Goal: Task Accomplishment & Management: Manage account settings

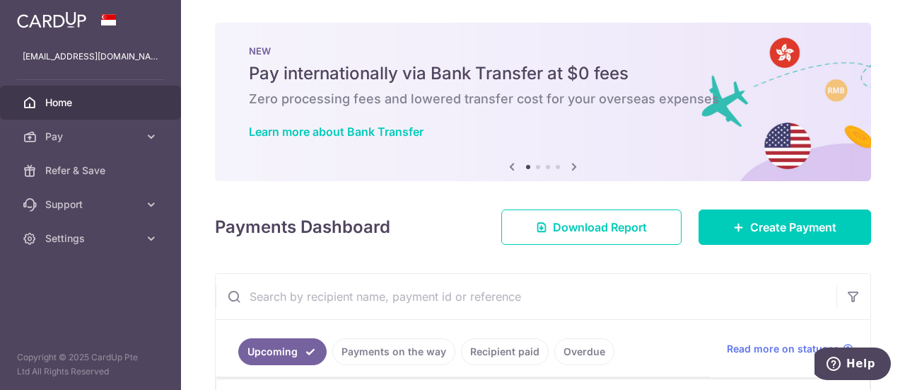
scroll to position [371, 0]
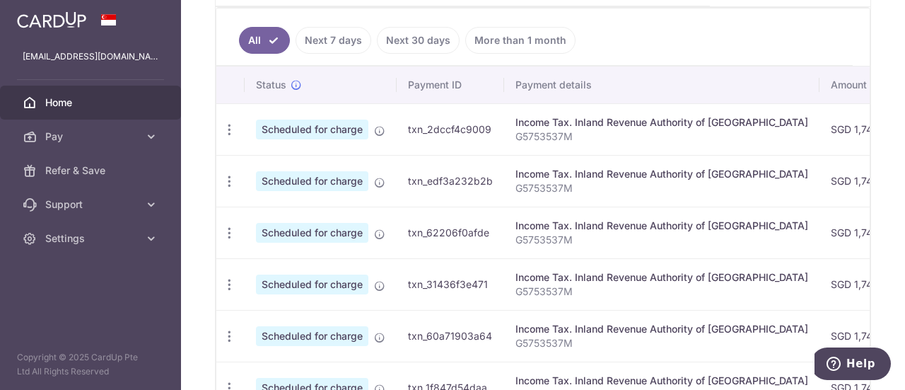
click at [433, 42] on link "Next 30 days" at bounding box center [418, 40] width 83 height 27
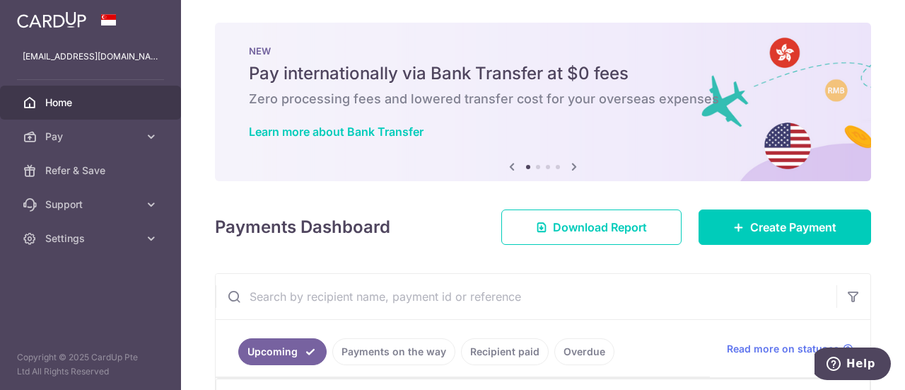
scroll to position [141, 0]
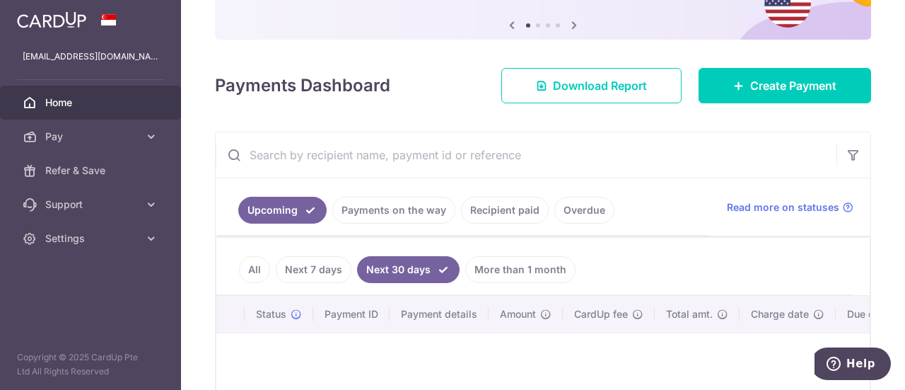
click at [412, 211] on link "Payments on the way" at bounding box center [393, 210] width 123 height 27
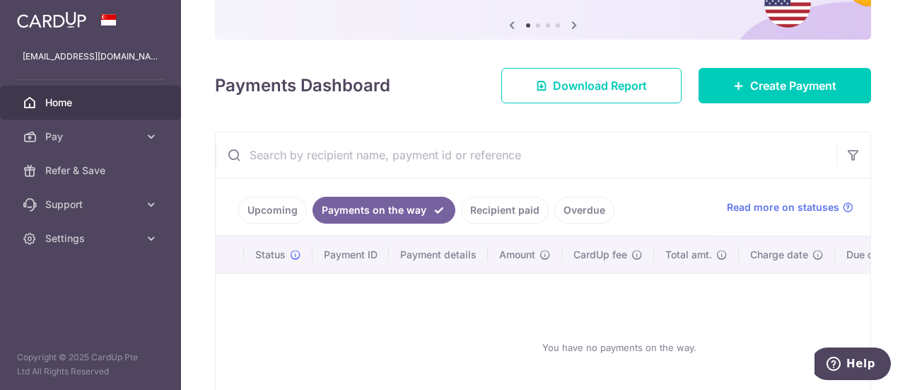
click at [481, 207] on link "Recipient paid" at bounding box center [505, 210] width 88 height 27
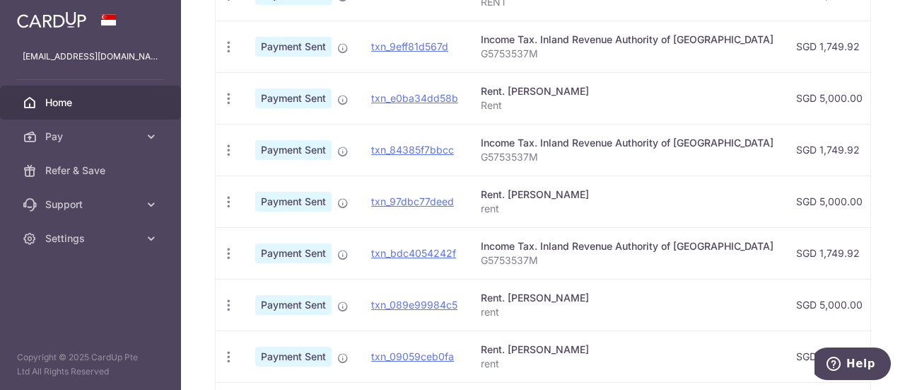
scroll to position [348, 0]
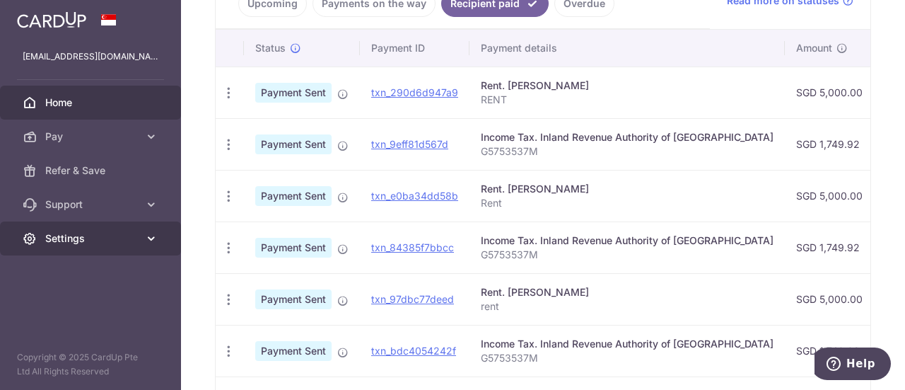
click at [147, 233] on icon at bounding box center [151, 238] width 14 height 14
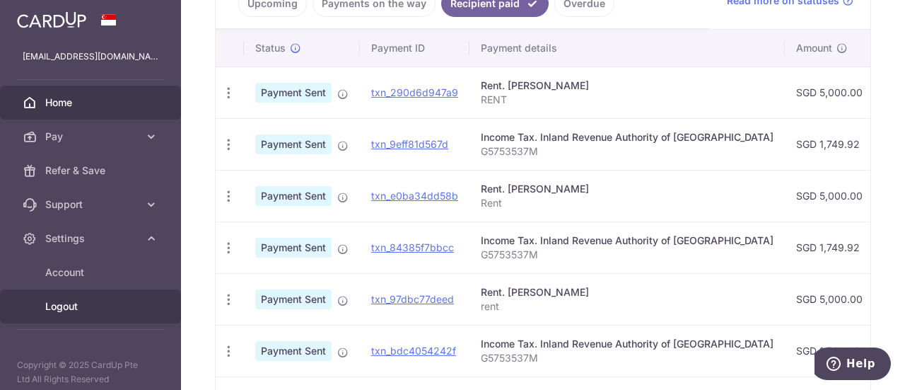
click at [100, 315] on link "Logout" at bounding box center [90, 306] width 181 height 34
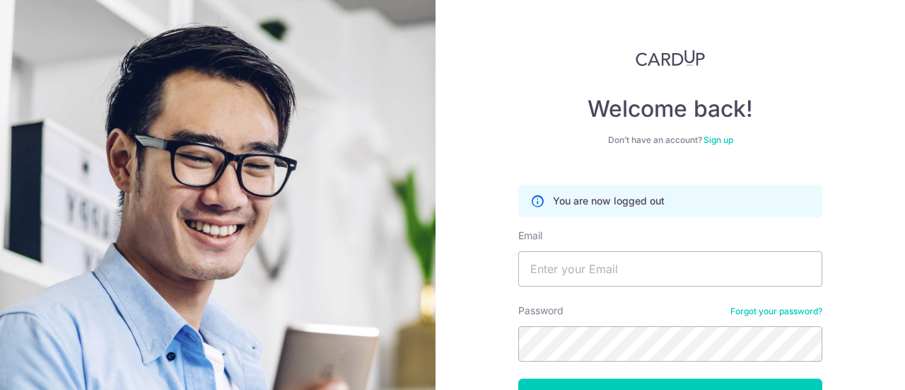
scroll to position [102, 0]
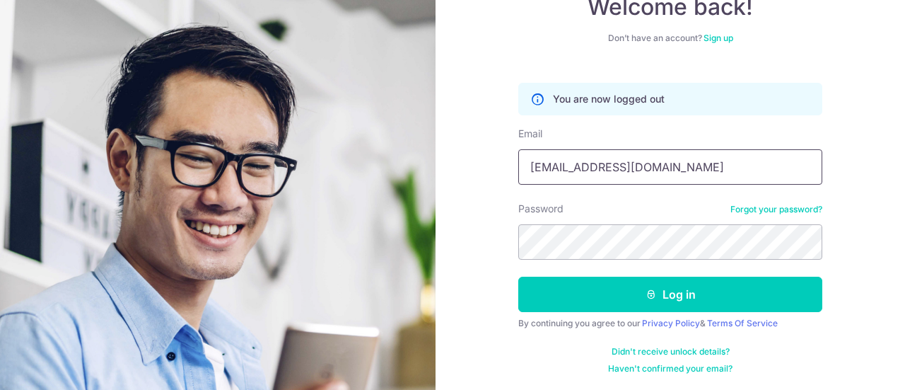
click at [716, 167] on input "[EMAIL_ADDRESS][DOMAIN_NAME]" at bounding box center [670, 166] width 304 height 35
type input "[EMAIL_ADDRESS][DOMAIN_NAME]"
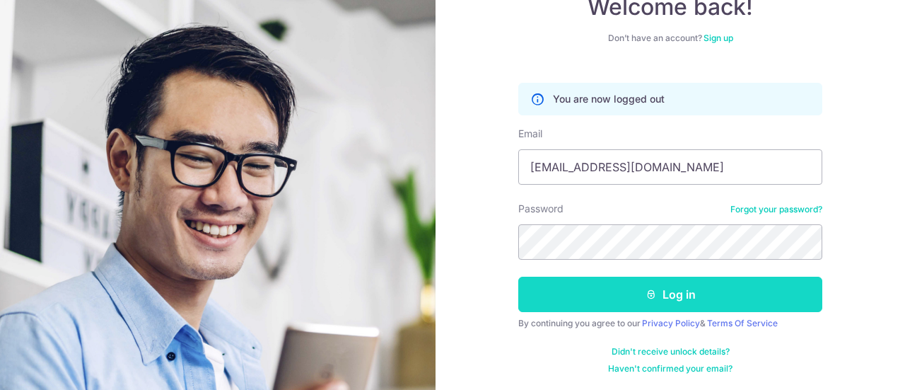
click at [697, 301] on button "Log in" at bounding box center [670, 293] width 304 height 35
